Goal: Task Accomplishment & Management: Use online tool/utility

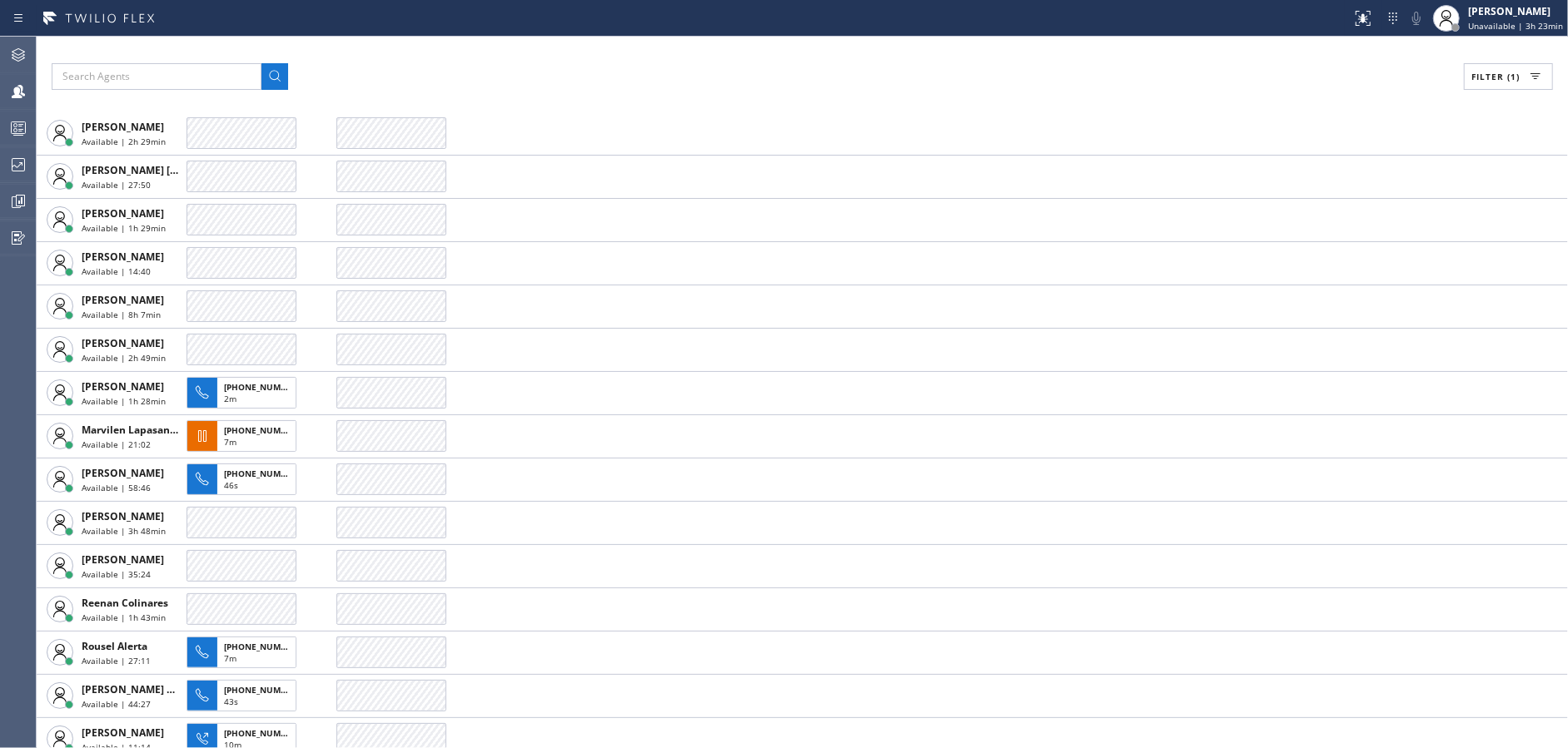
scroll to position [300, 0]
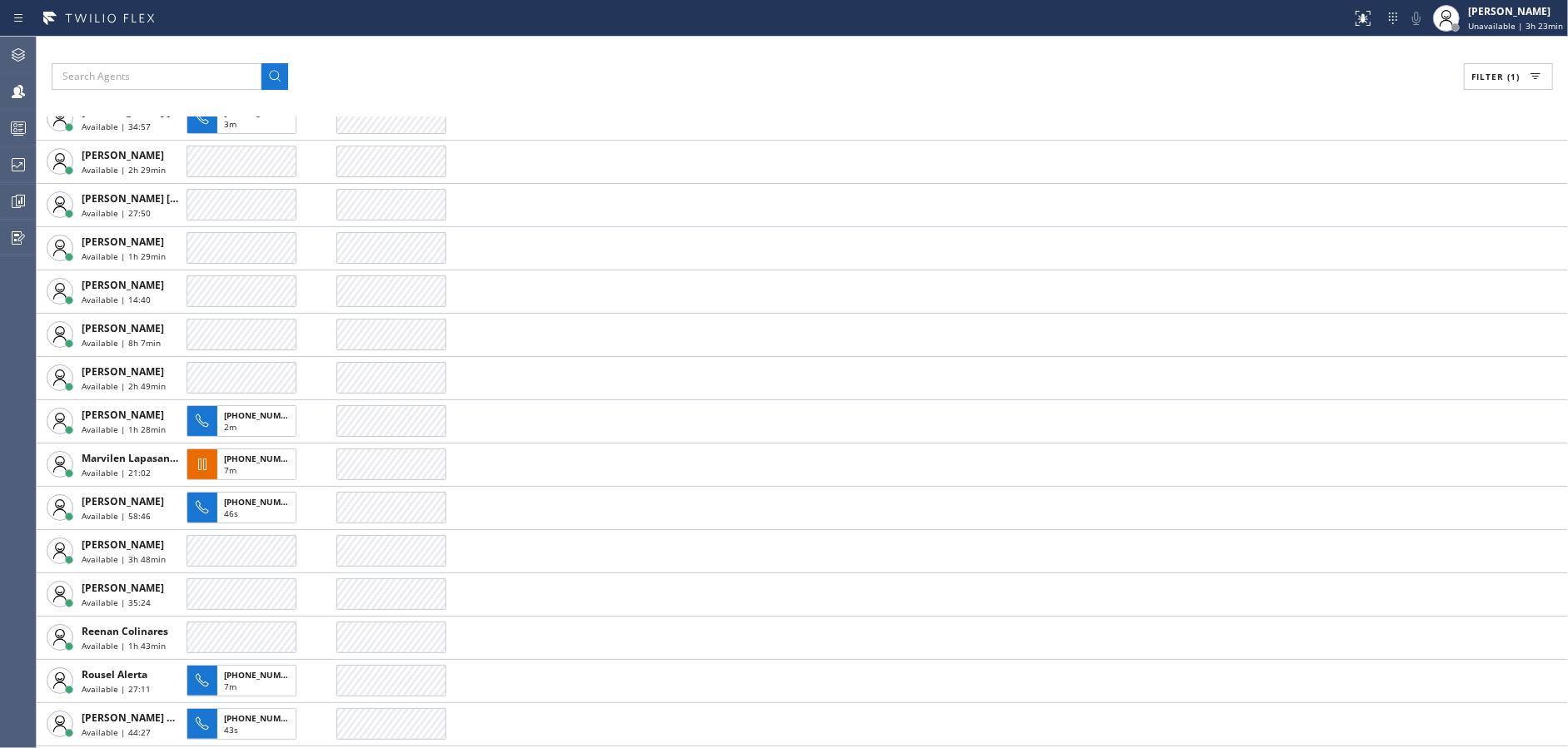
click at [1480, 71] on span "Filter (1)" at bounding box center [1496, 76] width 49 height 12
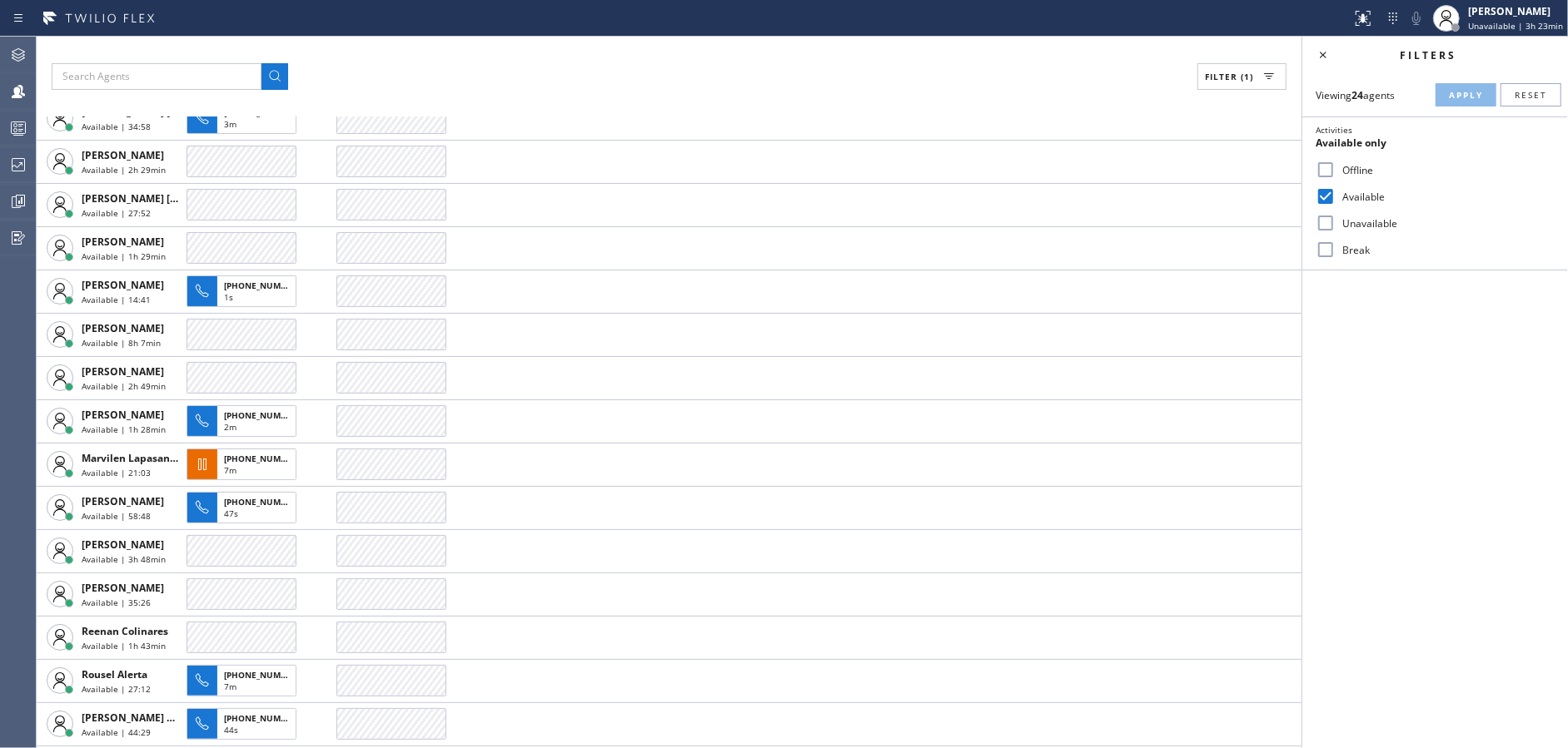
click at [1330, 192] on input "Available" at bounding box center [1326, 197] width 20 height 20
checkbox input "false"
click at [1330, 246] on input "Break" at bounding box center [1326, 250] width 20 height 20
checkbox input "true"
click at [1464, 102] on button "Apply" at bounding box center [1465, 95] width 60 height 23
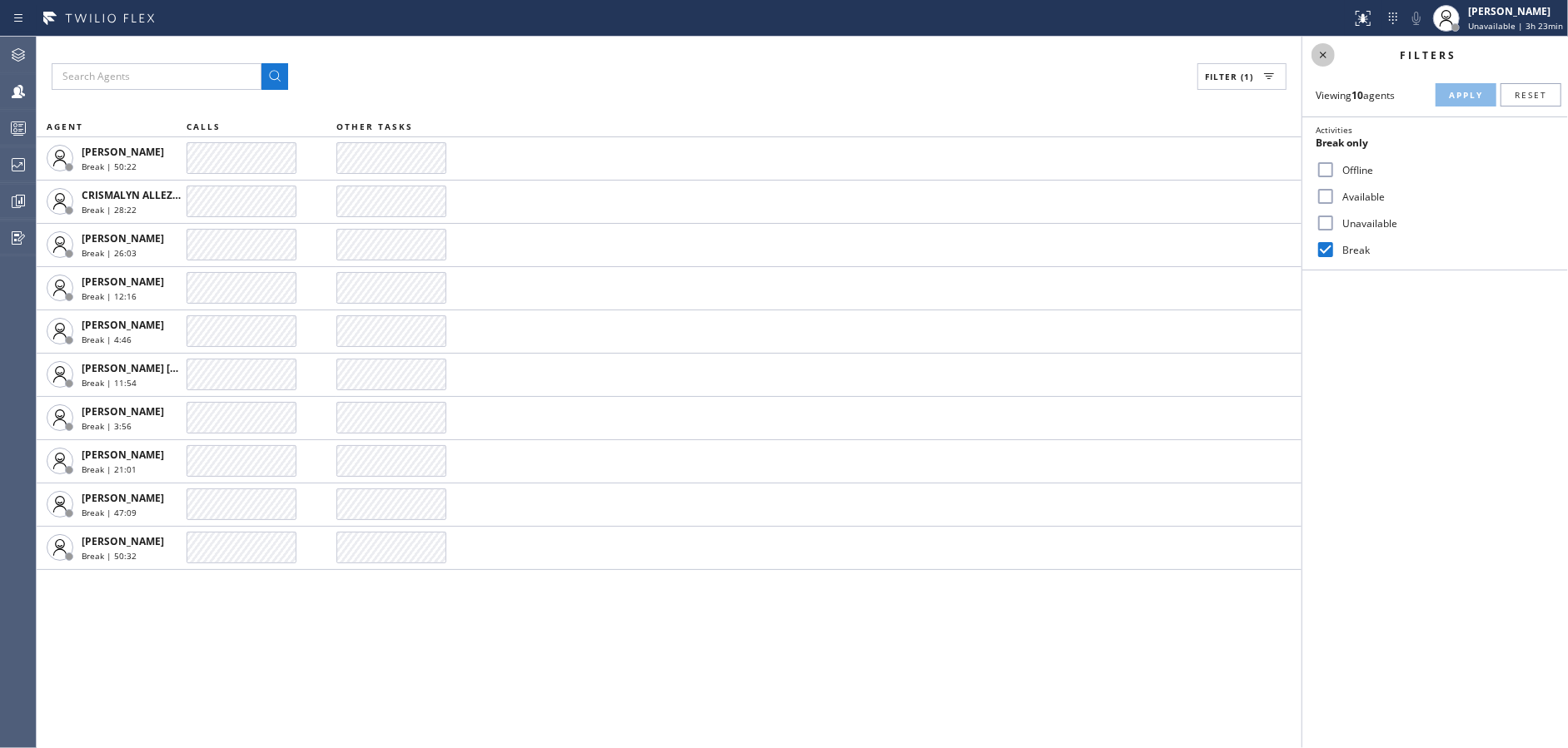
click at [1329, 54] on icon at bounding box center [1323, 55] width 20 height 20
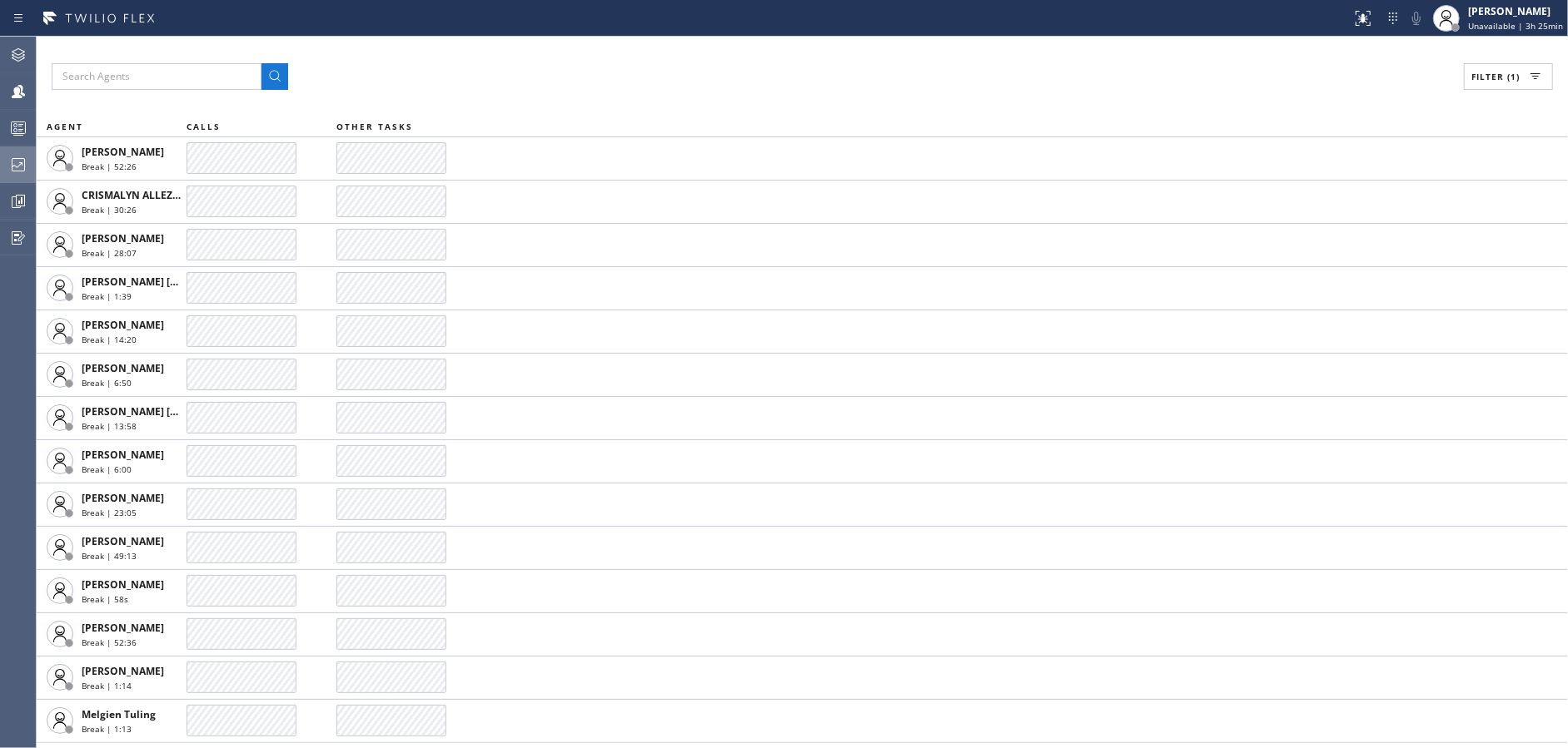
click at [6, 158] on div at bounding box center [18, 165] width 37 height 20
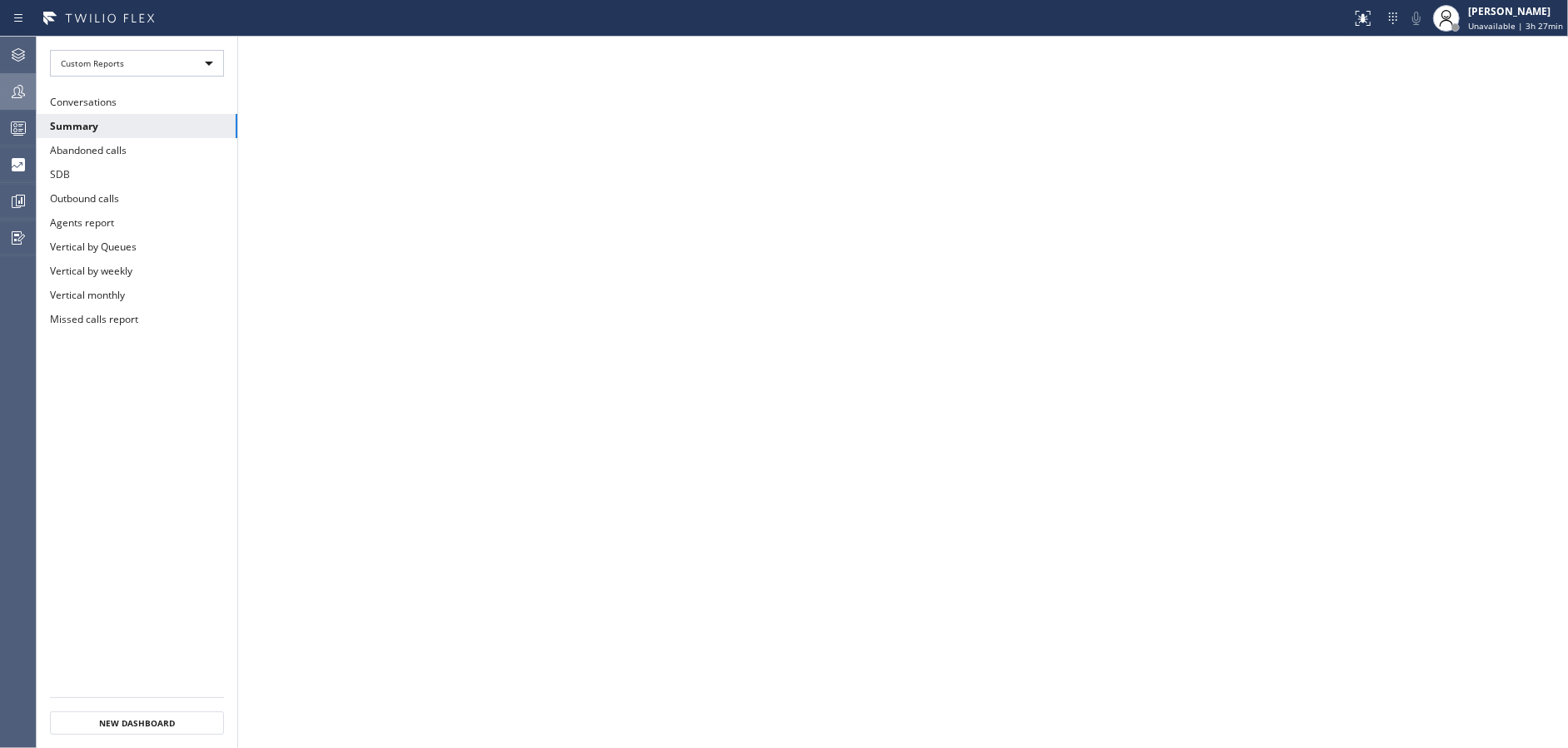
click at [0, 79] on div at bounding box center [18, 91] width 37 height 33
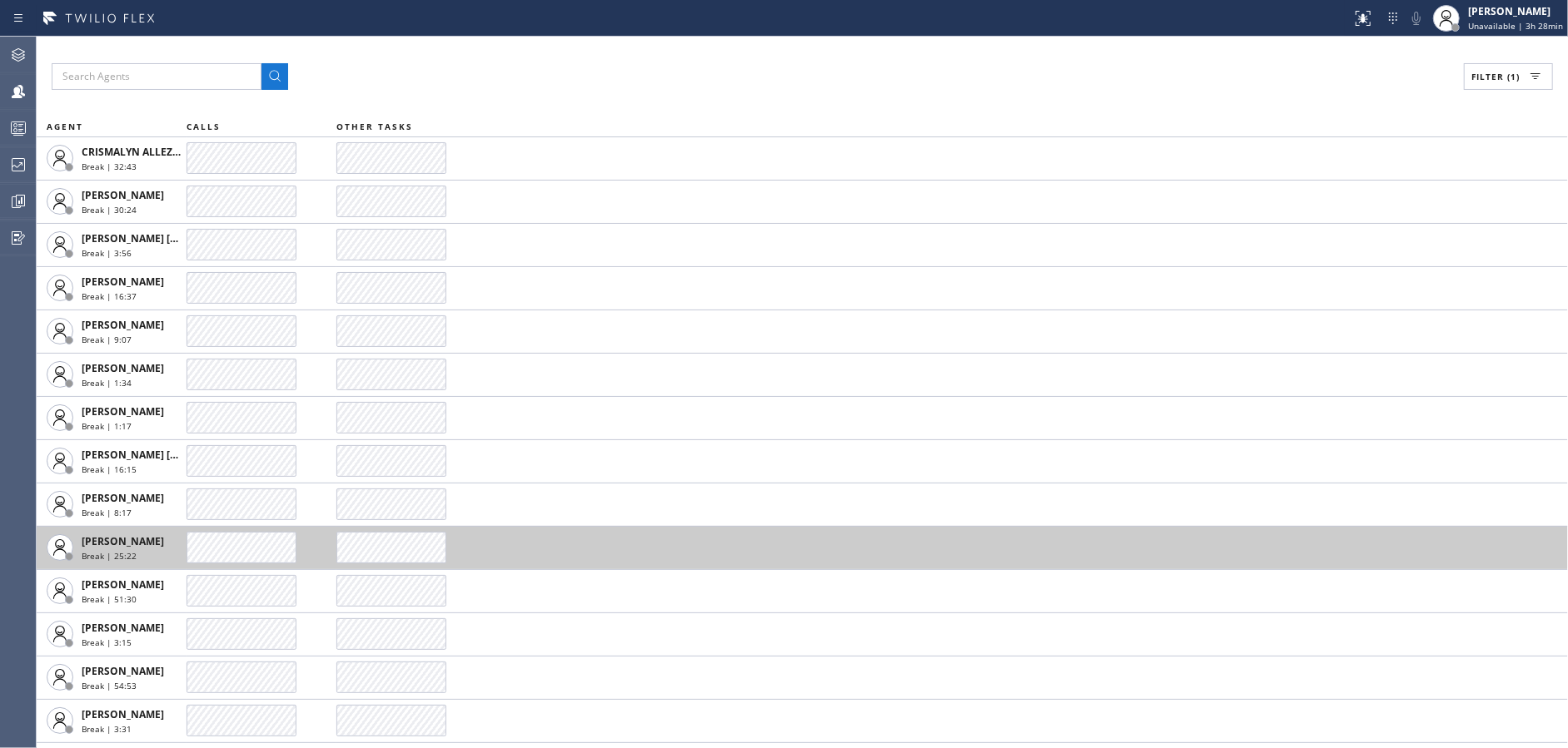
scroll to position [38, 0]
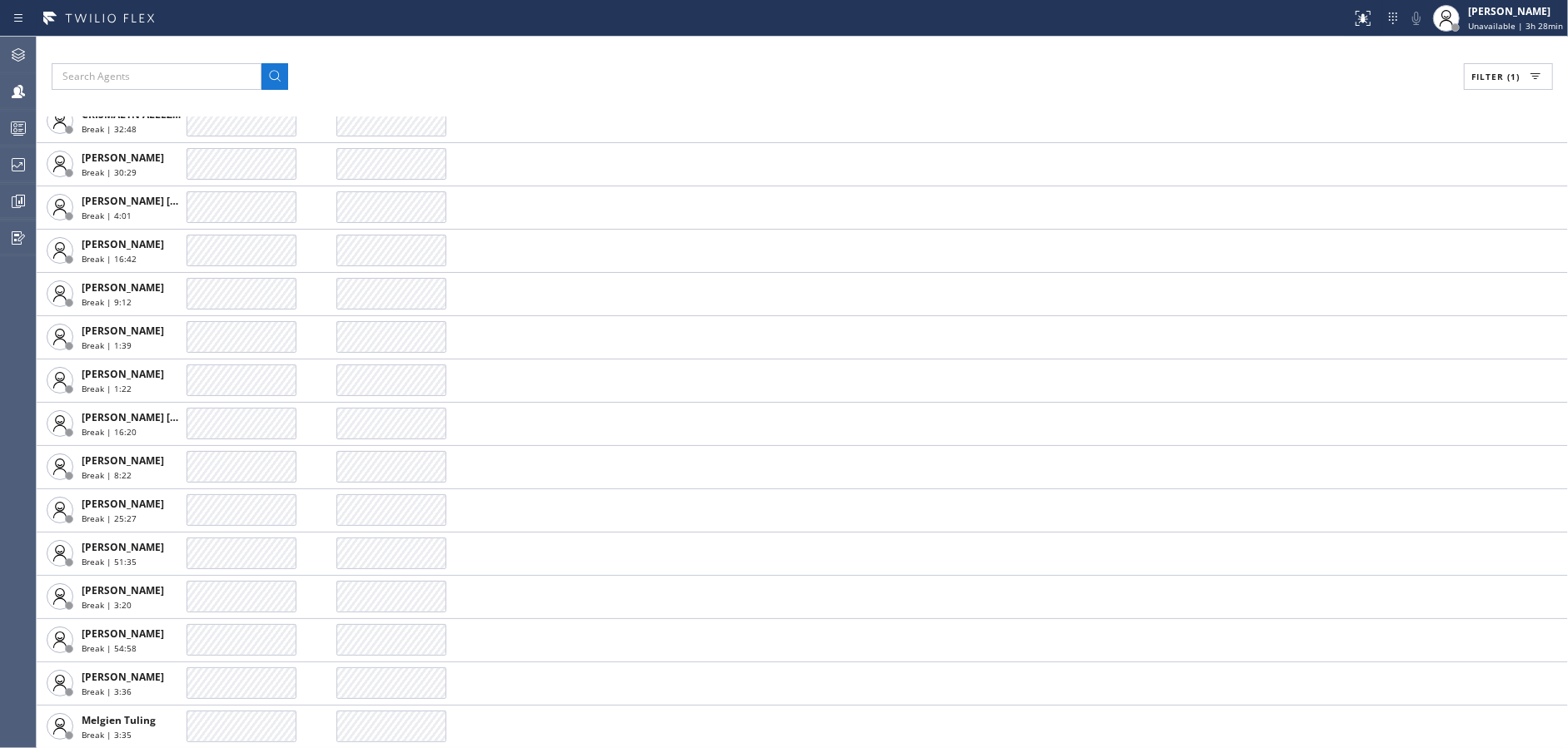
click at [1479, 73] on span "Filter (1)" at bounding box center [1496, 76] width 49 height 12
drag, startPoint x: 1339, startPoint y: 194, endPoint x: 1344, endPoint y: 232, distance: 38.3
click at [1341, 199] on label "Available" at bounding box center [1445, 197] width 219 height 14
click at [1336, 199] on input "Available" at bounding box center [1326, 197] width 20 height 20
checkbox input "true"
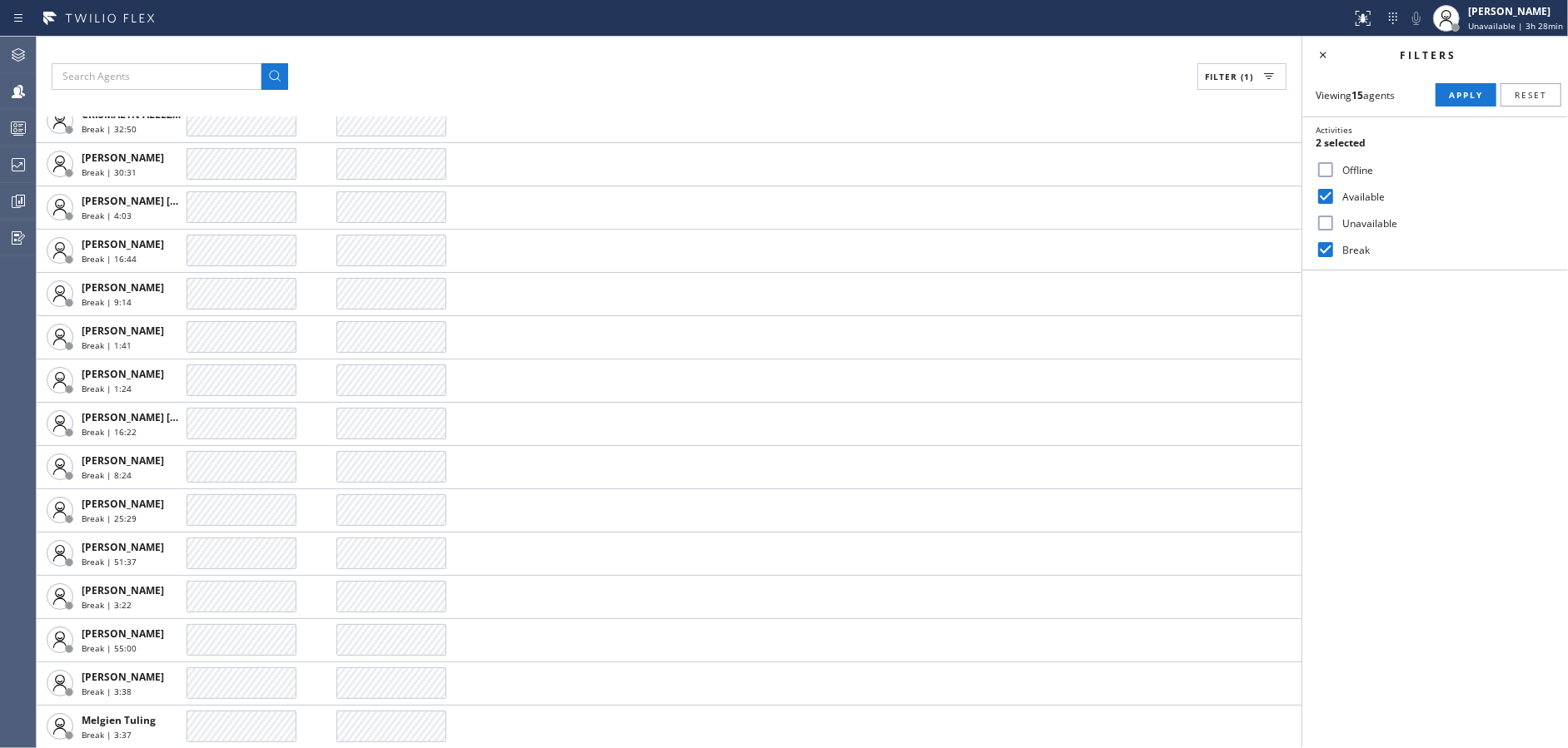
drag, startPoint x: 1331, startPoint y: 253, endPoint x: 1434, endPoint y: 138, distance: 154.4
click at [1333, 247] on input "Break" at bounding box center [1326, 250] width 20 height 20
checkbox input "false"
click at [1469, 91] on span "Apply" at bounding box center [1466, 95] width 34 height 12
click at [1315, 54] on icon at bounding box center [1323, 55] width 20 height 20
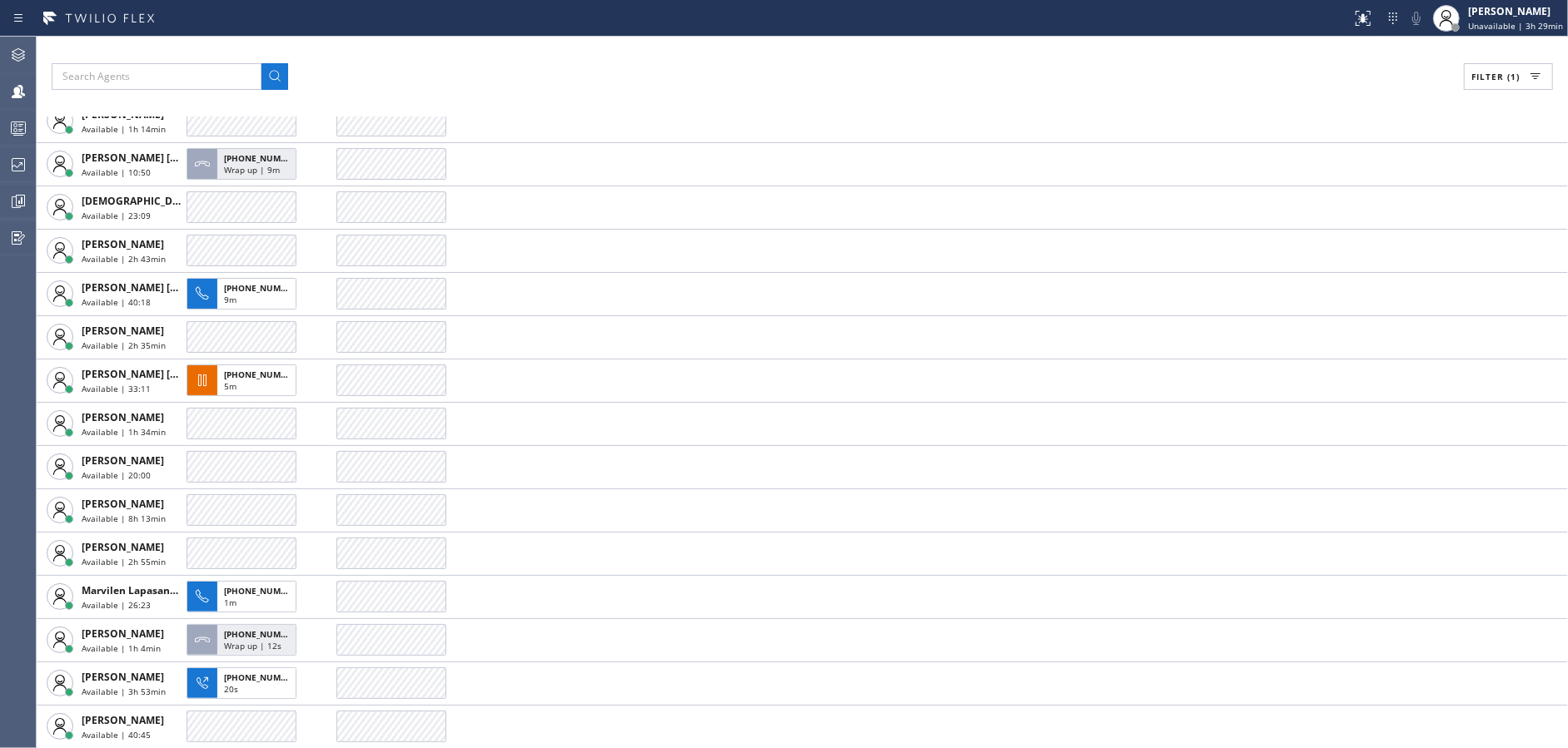
click at [533, 65] on div "Filter (1)" at bounding box center [802, 77] width 1501 height 27
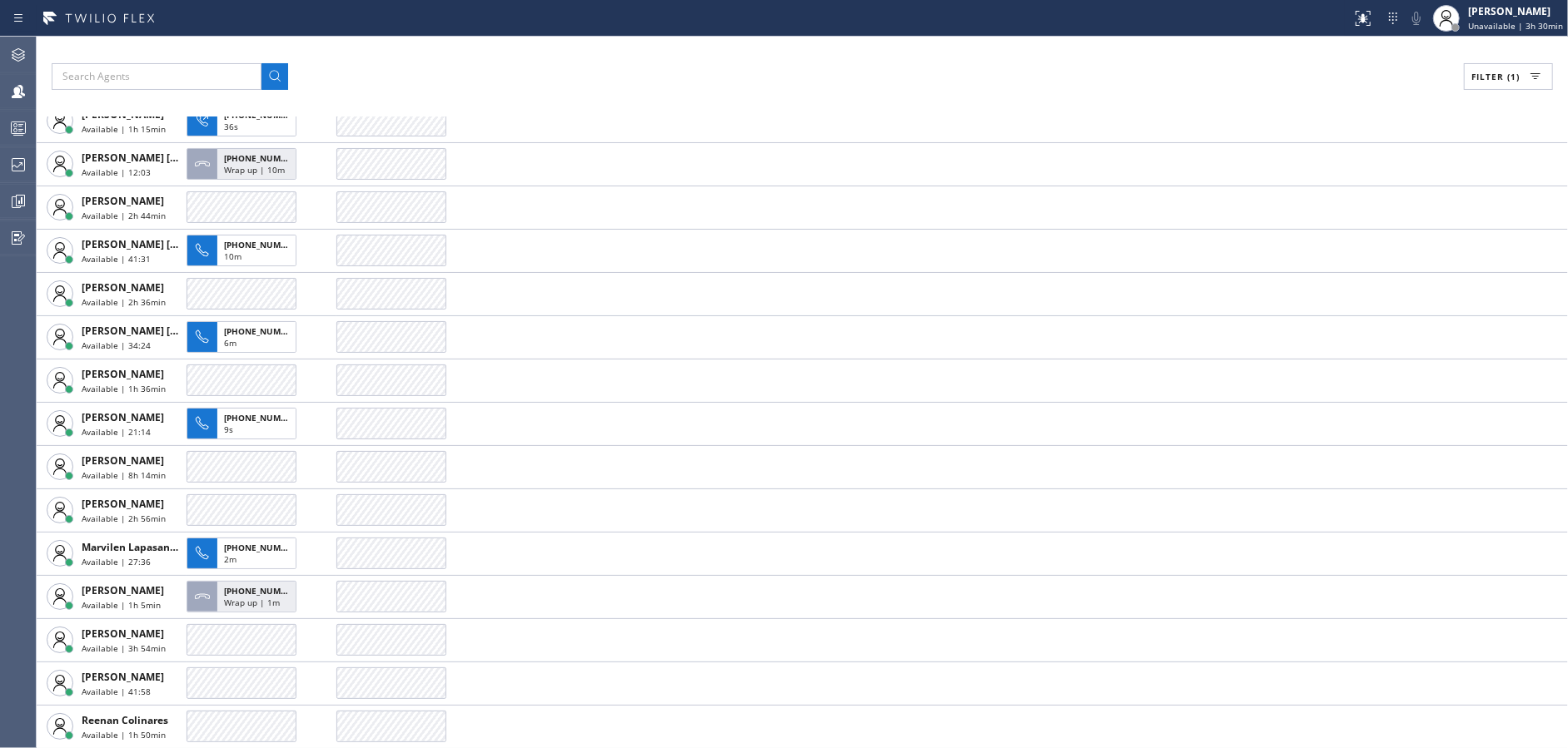
click at [552, 69] on div "Filter (1)" at bounding box center [802, 77] width 1501 height 27
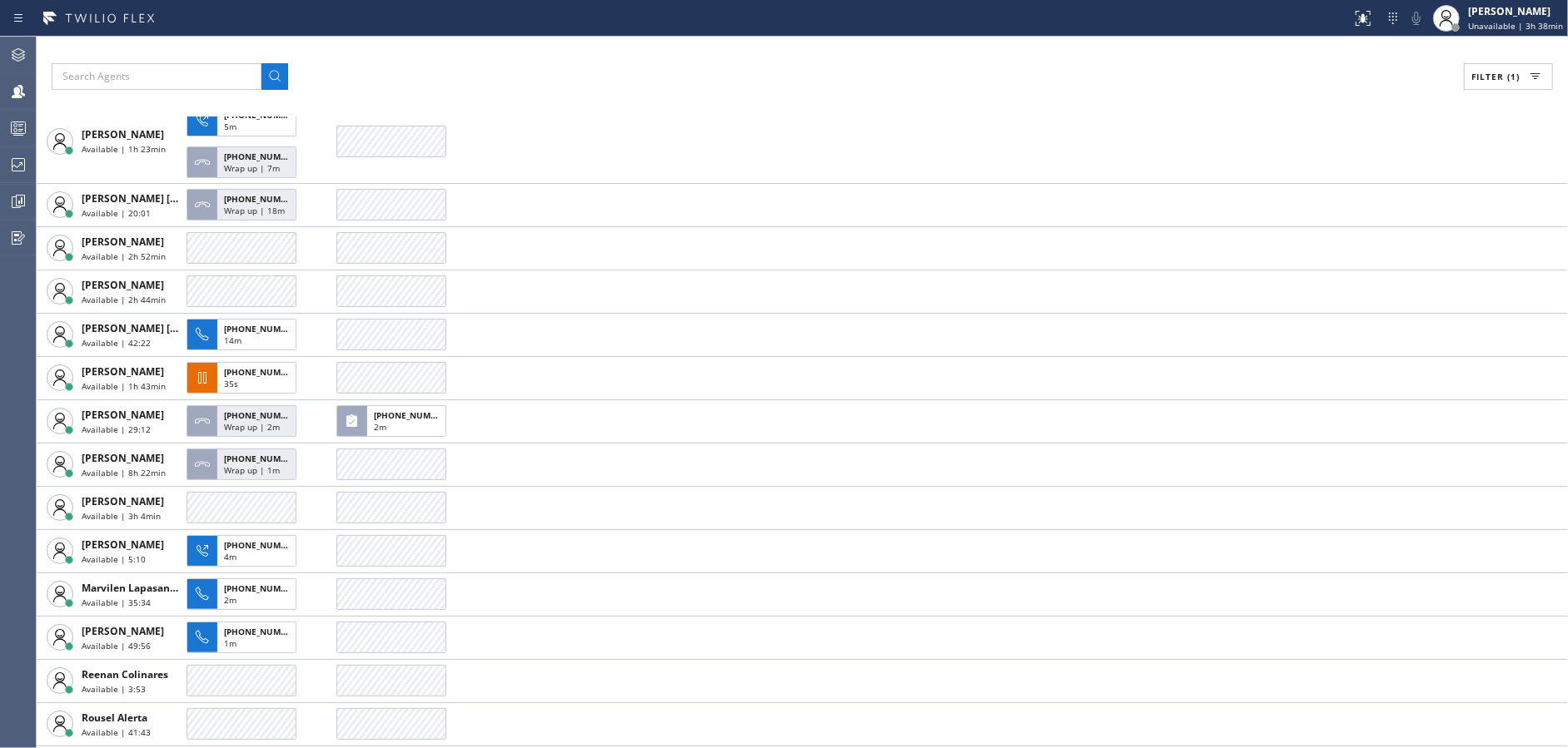
click at [567, 54] on div "Filter (1) AGENT CALLS OTHER TASKS [PERSON_NAME] Available | 1h 23min [PHONE_NU…" at bounding box center [803, 392] width 1532 height 712
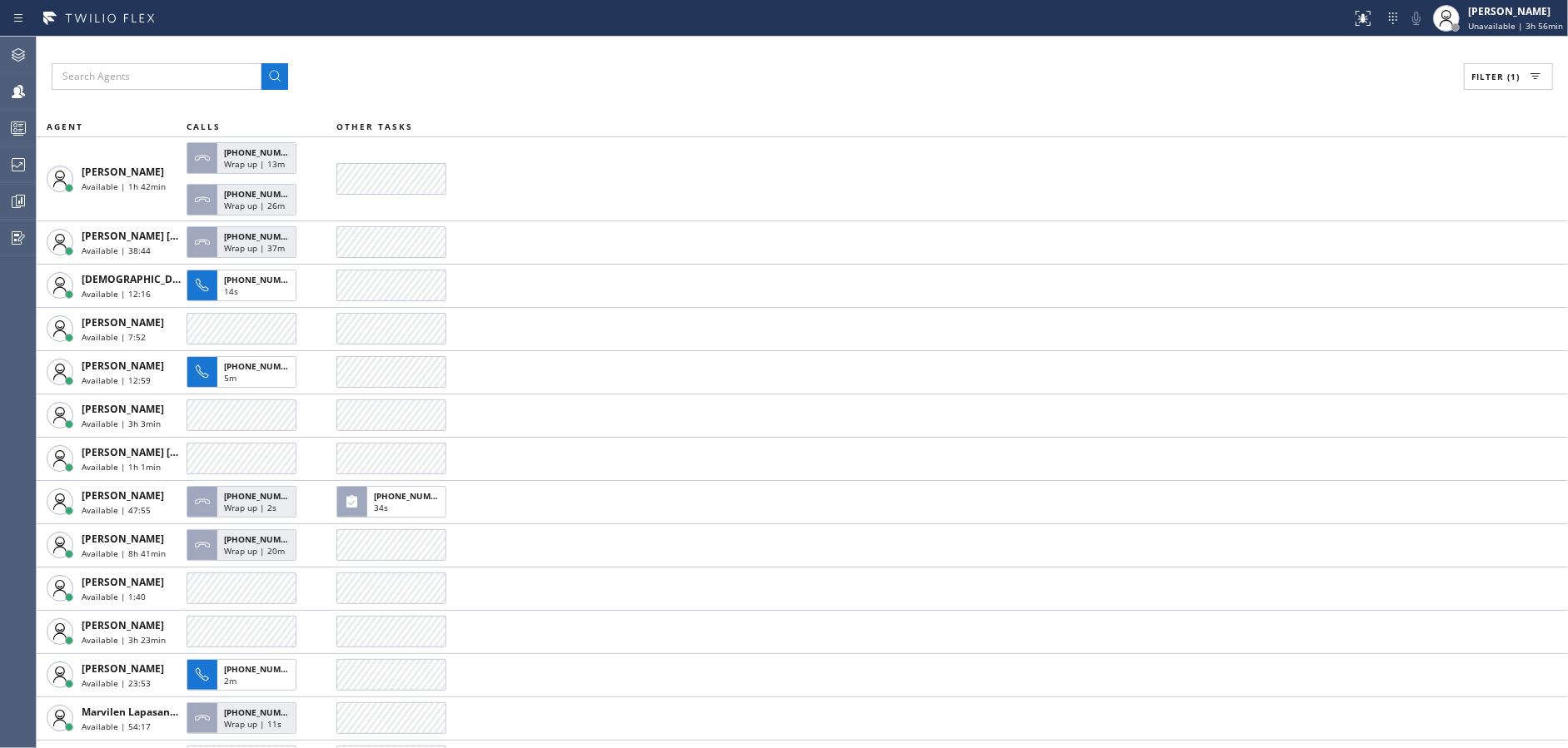
click at [520, 79] on div "Filter (1)" at bounding box center [802, 77] width 1501 height 27
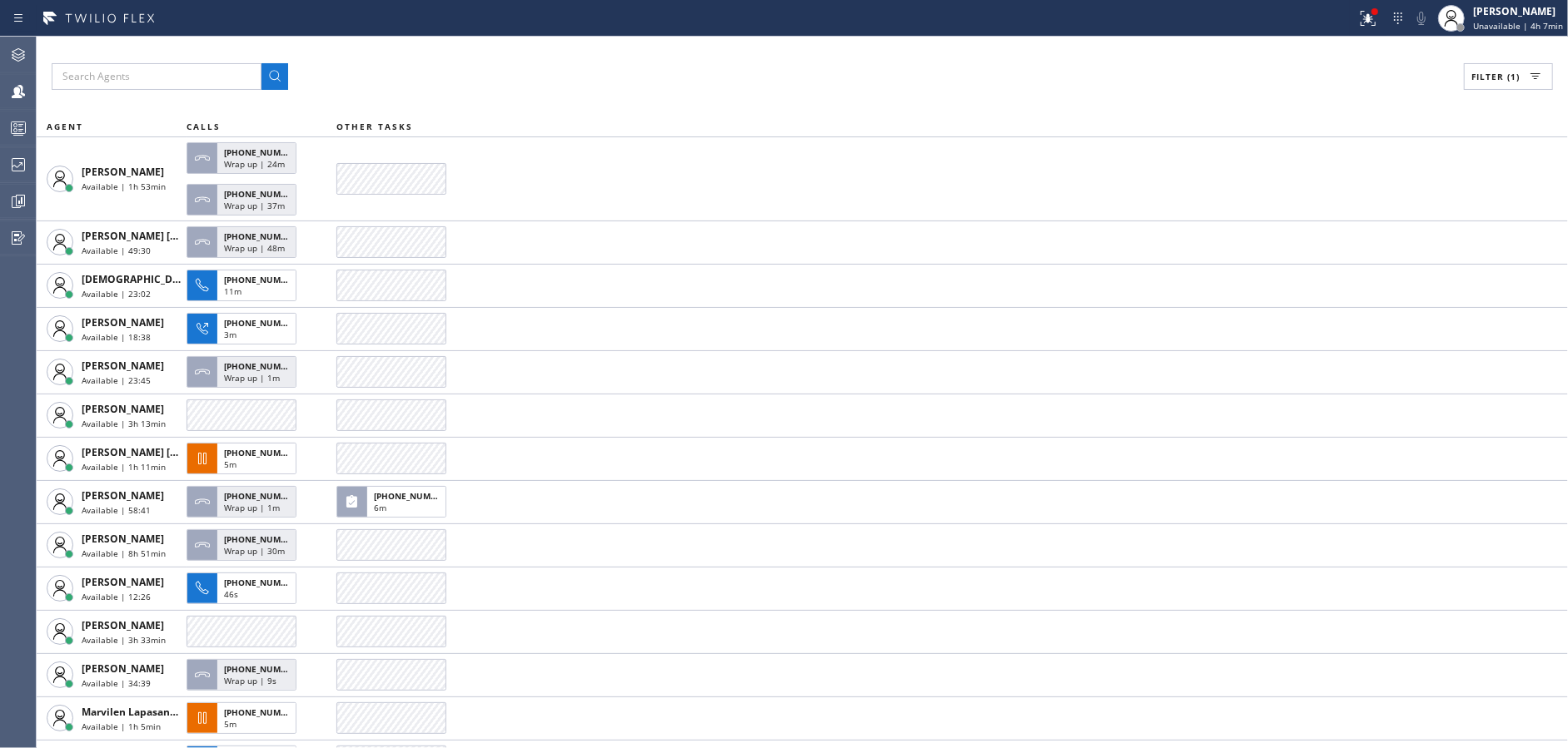
click at [372, 94] on div "Filter (1) AGENT CALLS OTHER TASKS [PERSON_NAME] Available | 1h 53min [PHONE_NU…" at bounding box center [803, 392] width 1532 height 712
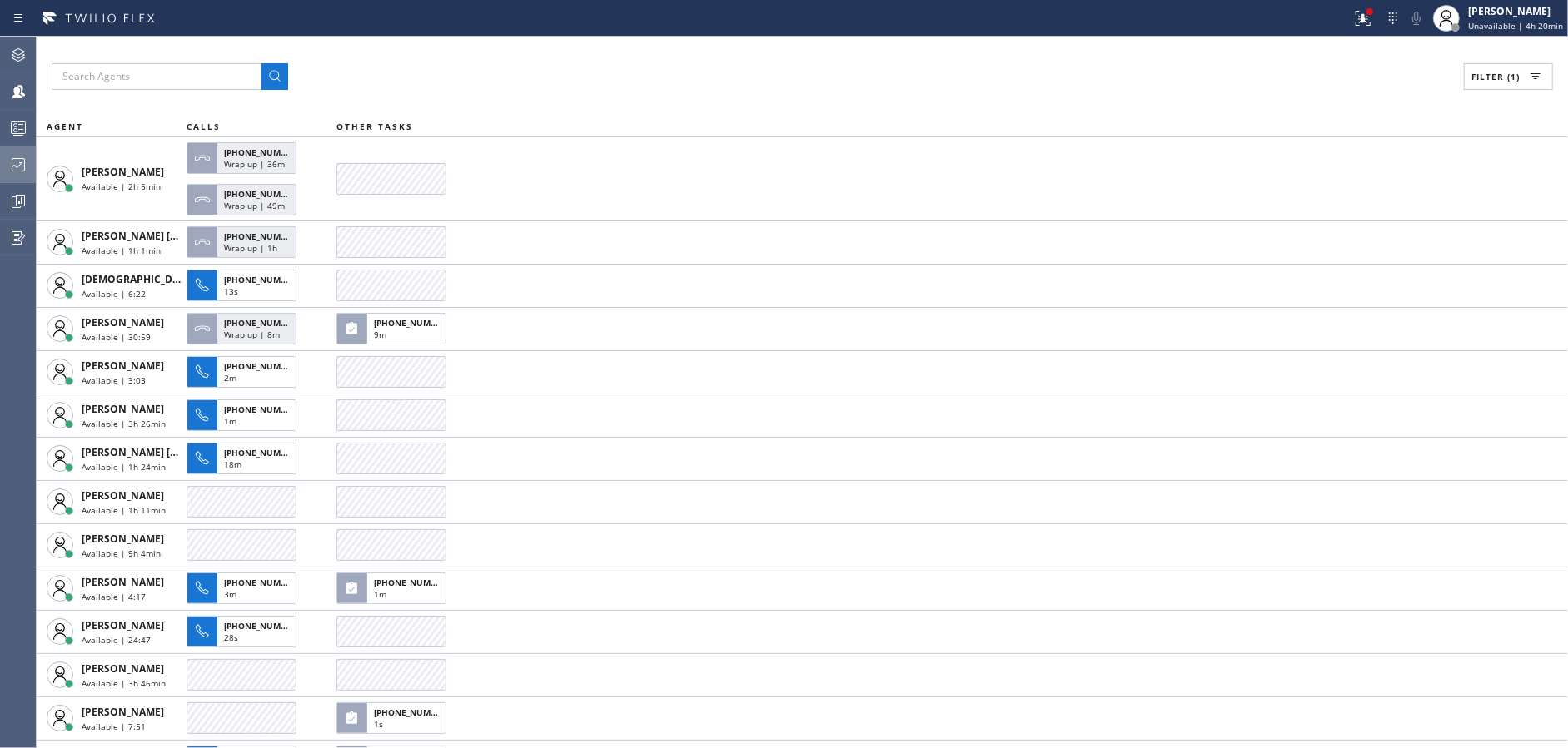
click at [14, 176] on div at bounding box center [18, 164] width 37 height 33
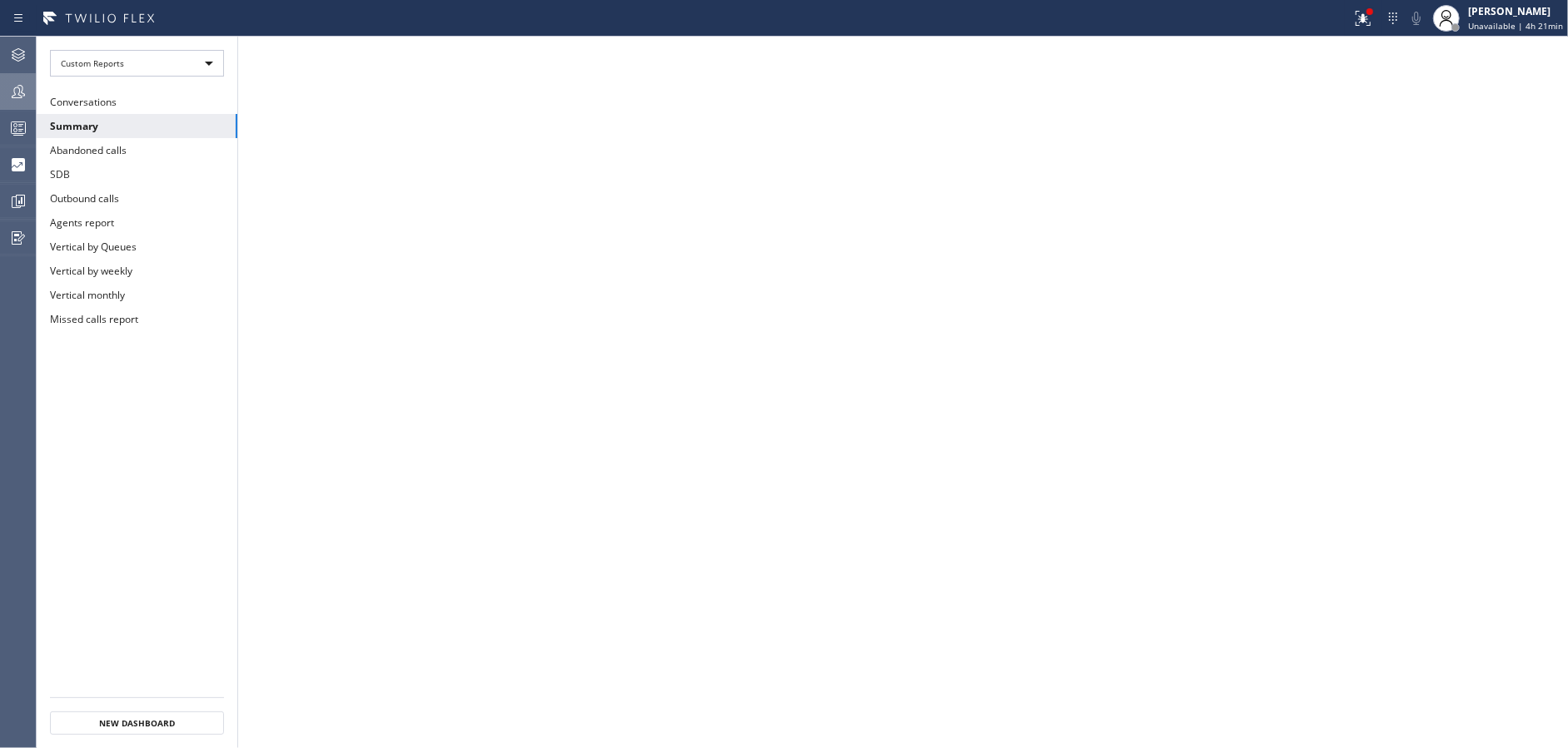
click at [0, 77] on div at bounding box center [18, 91] width 37 height 33
